Goal: Information Seeking & Learning: Learn about a topic

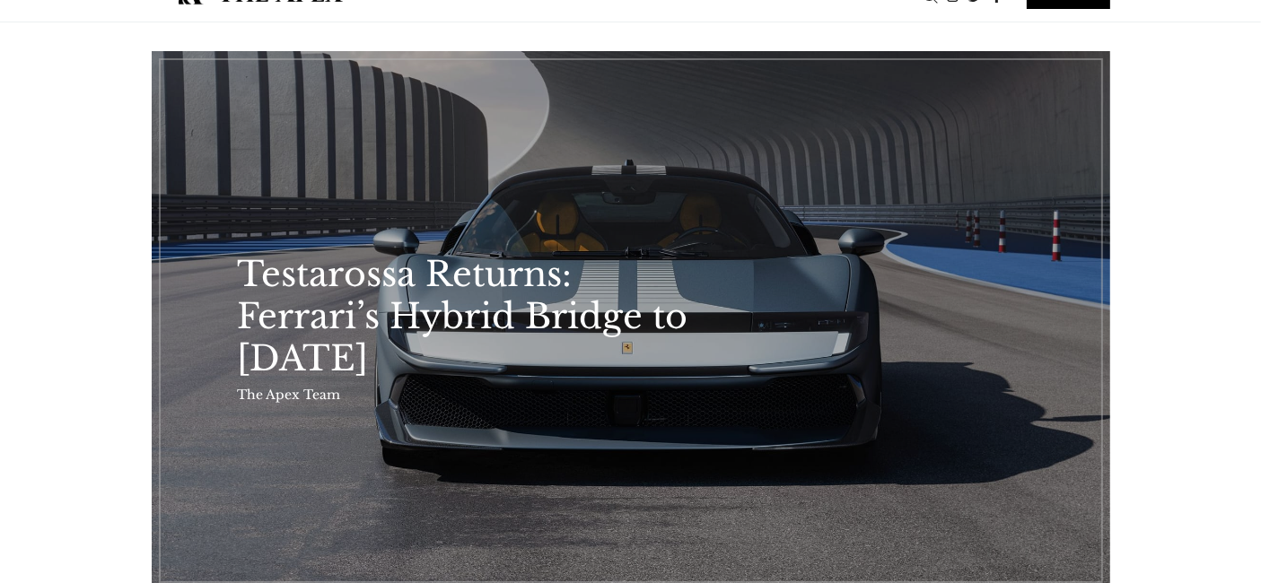
scroll to position [240, 0]
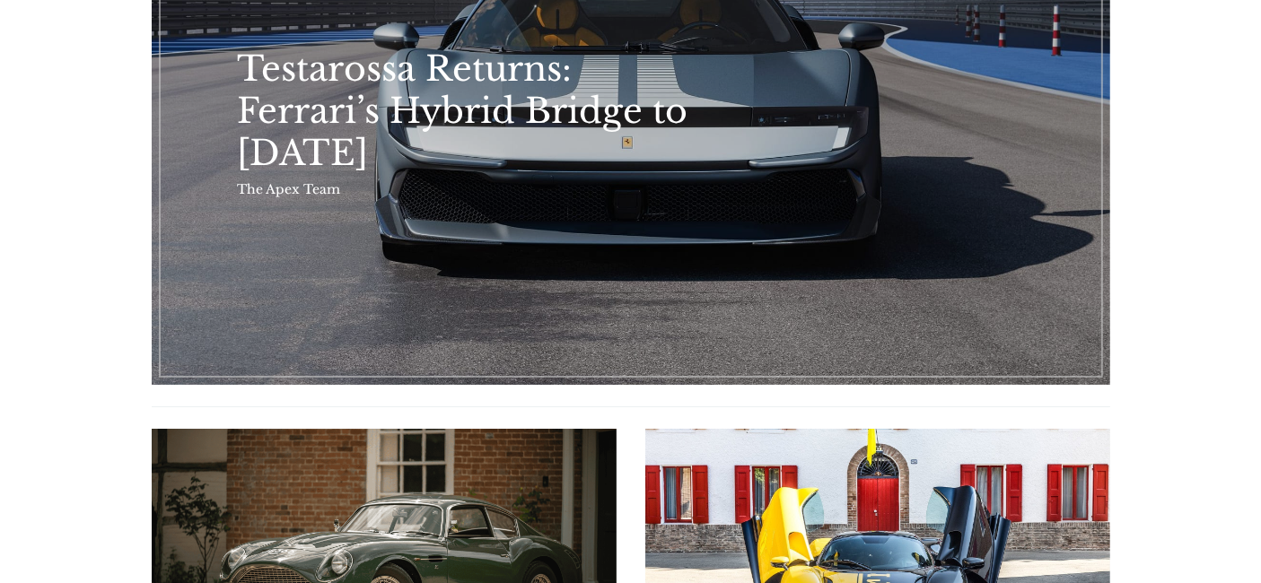
click at [735, 210] on link "Testarossa Returns: Ferrari’s Hybrid Bridge to Tomorrow" at bounding box center [631, 115] width 958 height 539
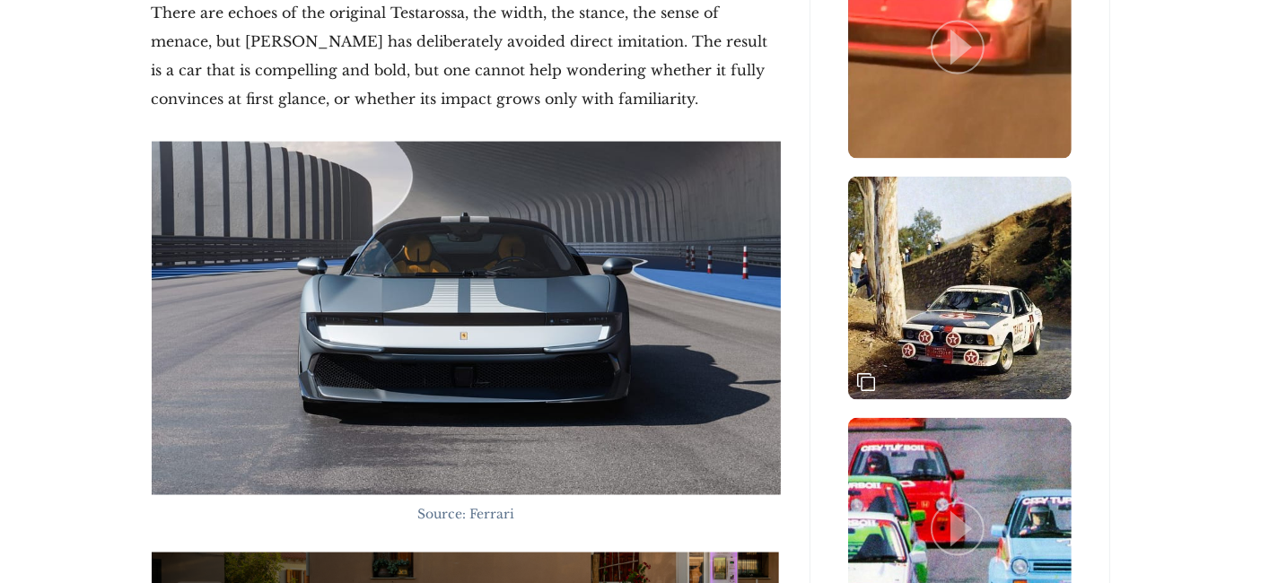
scroll to position [2566, 0]
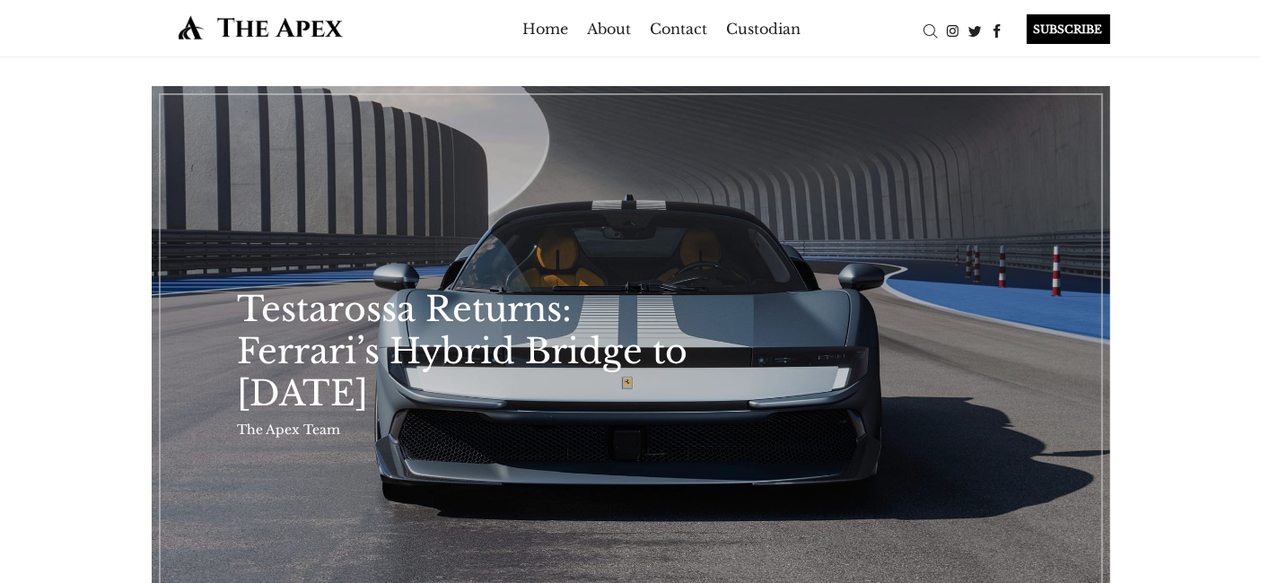
click at [630, 298] on link "Testarossa Returns: Ferrari’s Hybrid Bridge to [DATE]" at bounding box center [477, 351] width 479 height 127
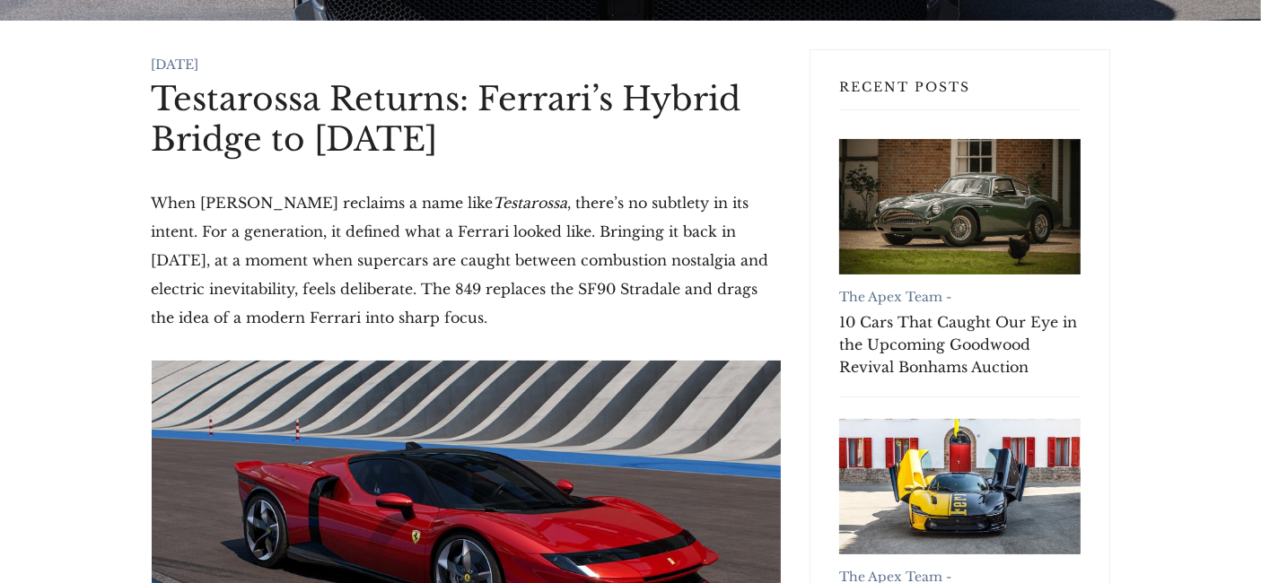
scroll to position [291, 0]
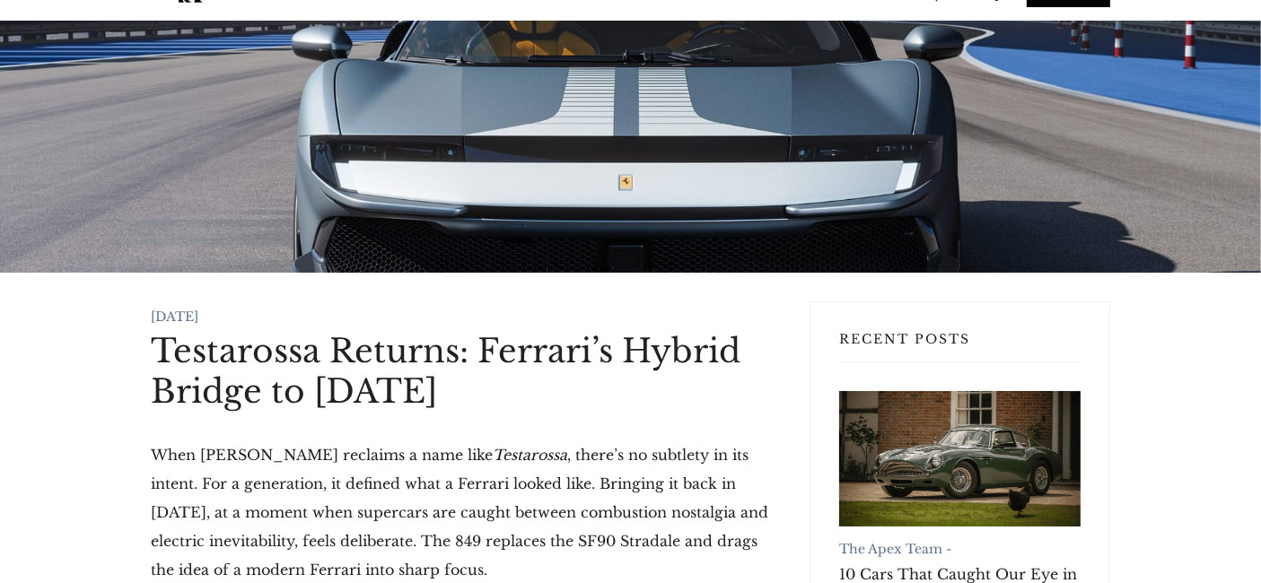
scroll to position [0, 0]
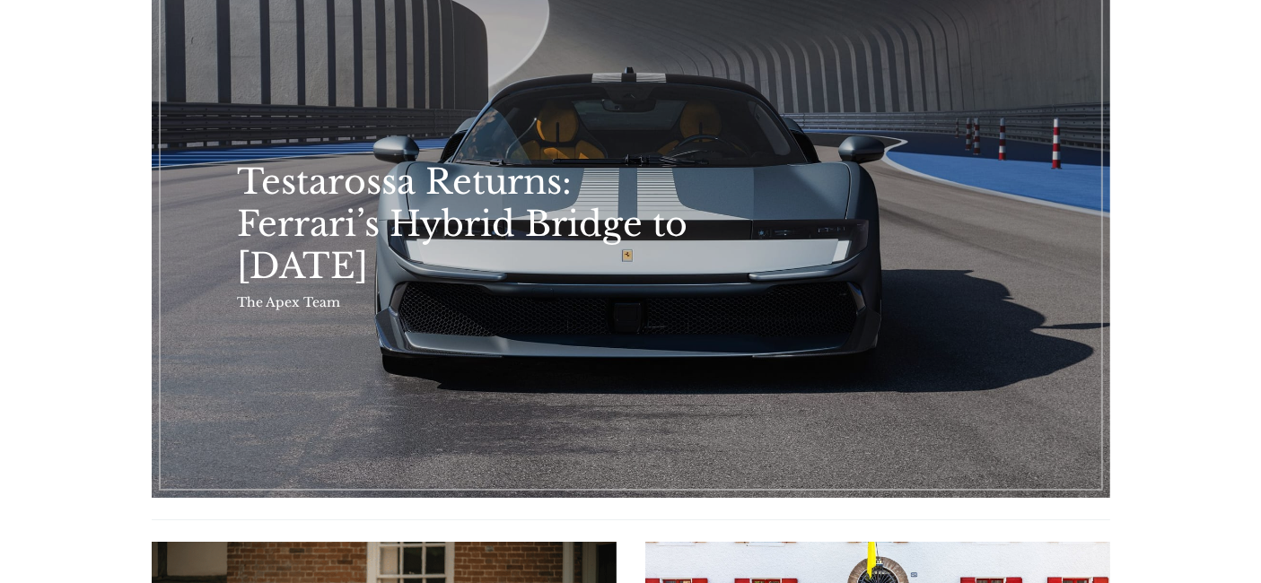
scroll to position [119, 0]
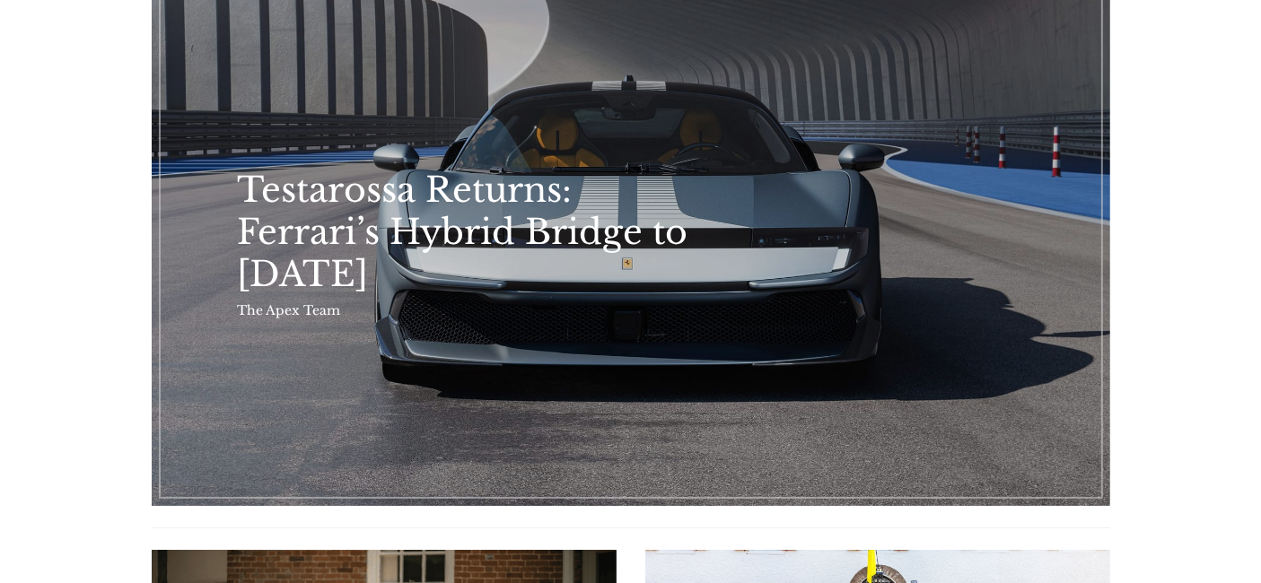
click at [858, 276] on link "Testarossa Returns: Ferrari’s Hybrid Bridge to Tomorrow" at bounding box center [631, 236] width 958 height 539
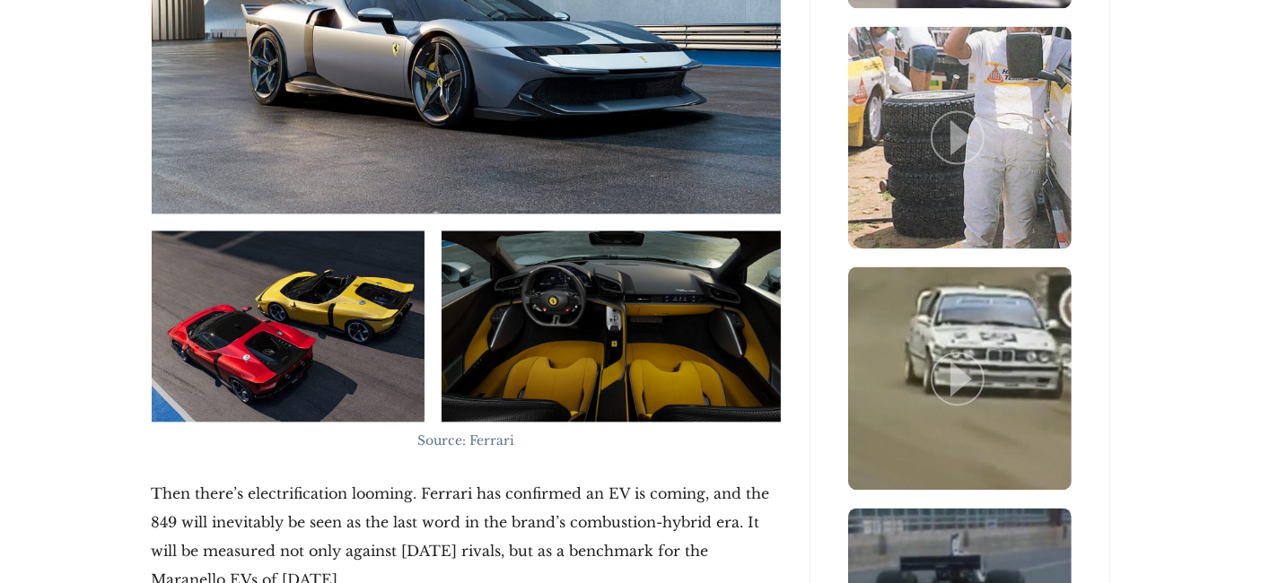
scroll to position [4131, 0]
